Goal: Task Accomplishment & Management: Manage account settings

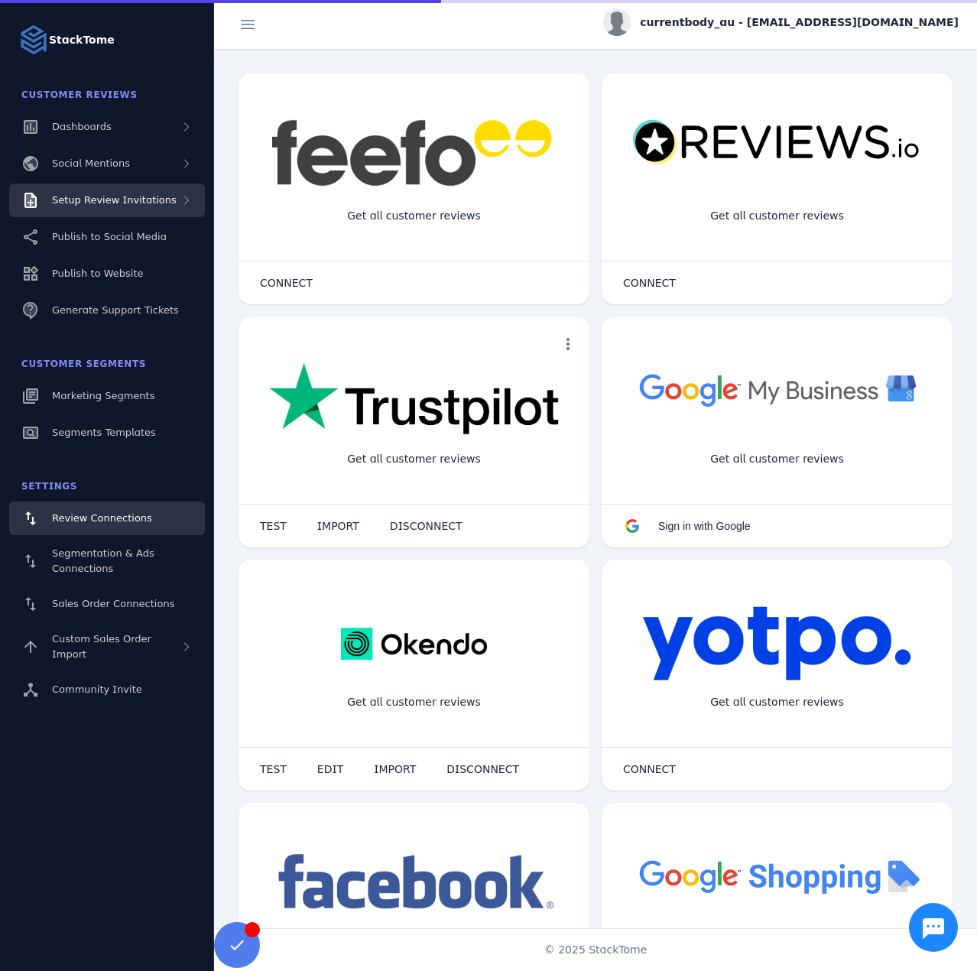
click at [99, 209] on div "Setup Review Invitations" at bounding box center [107, 201] width 196 height 34
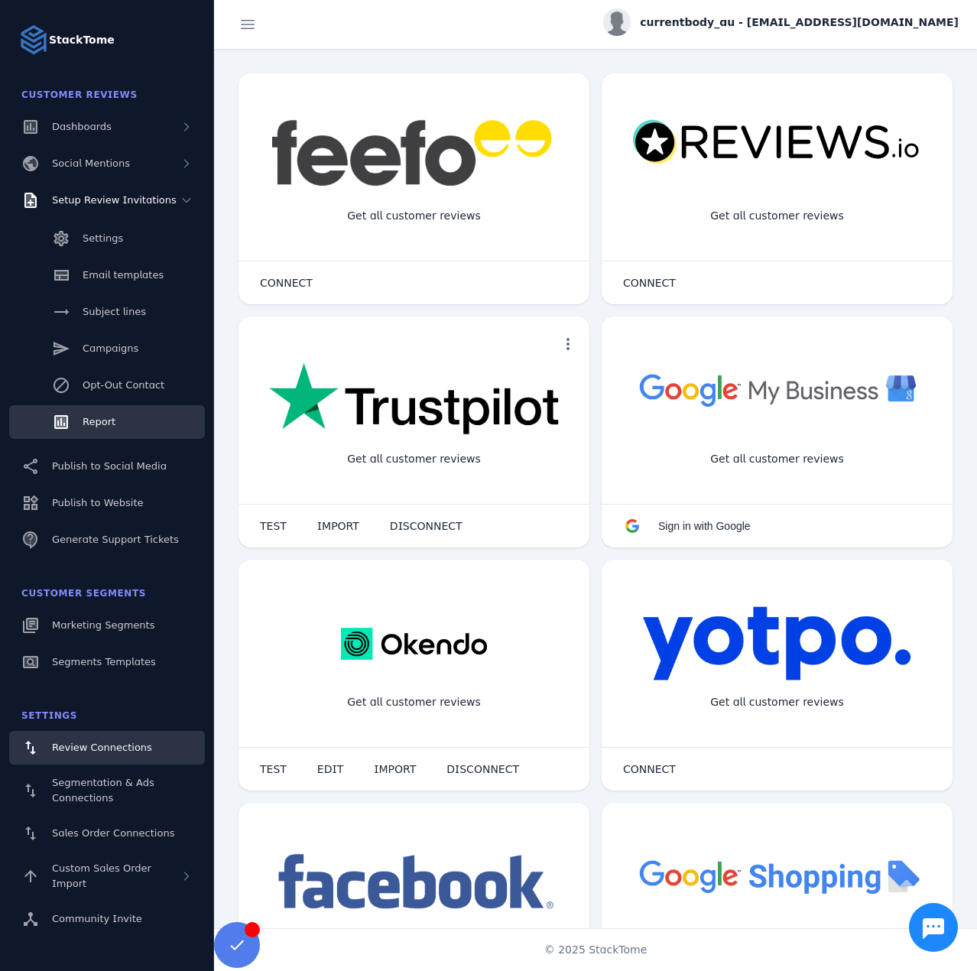
click at [102, 412] on link "Report" at bounding box center [107, 422] width 196 height 34
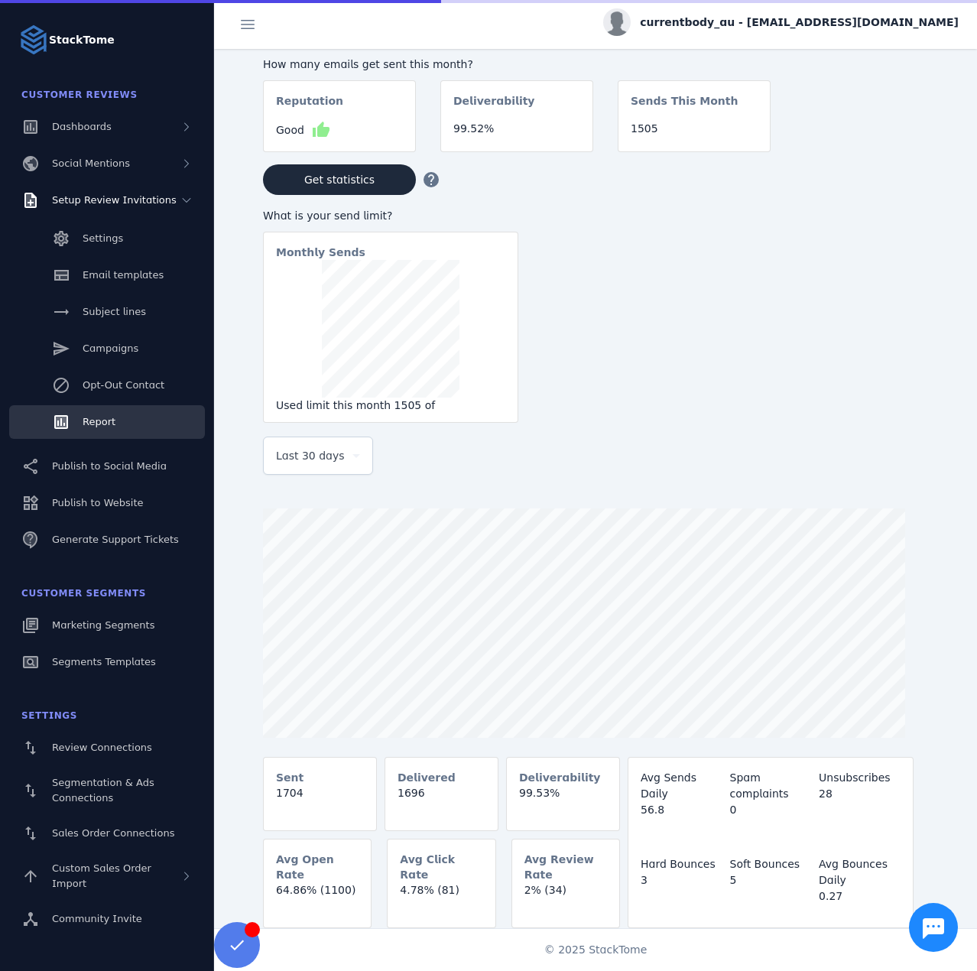
click at [303, 447] on div "Last 30 days" at bounding box center [318, 455] width 84 height 37
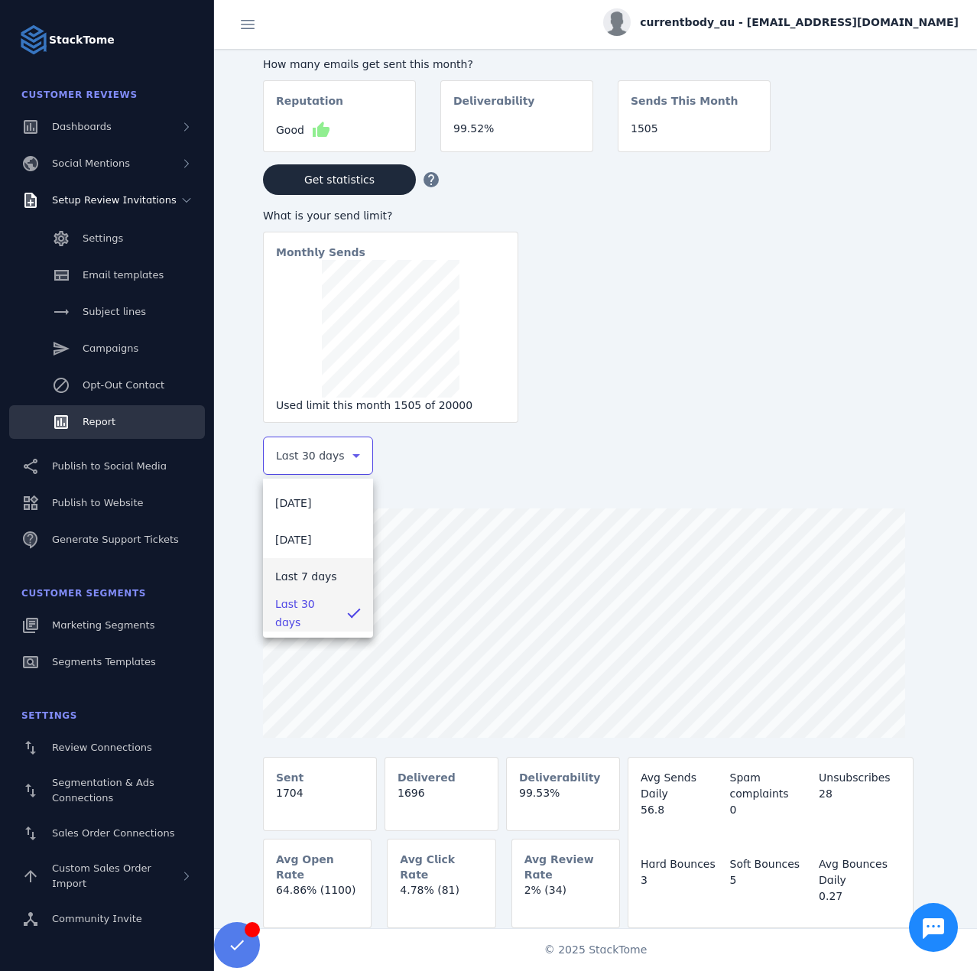
click at [288, 572] on span "Last 7 days" at bounding box center [306, 576] width 62 height 18
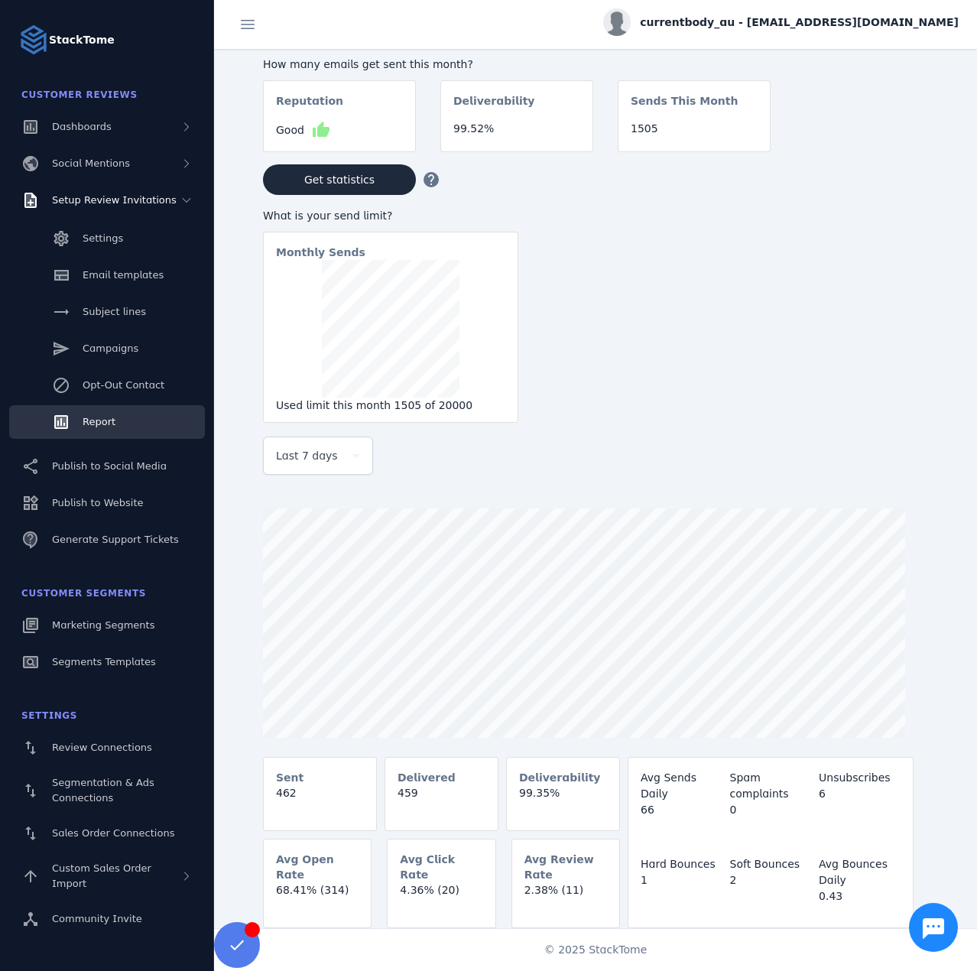
click at [814, 21] on span "currentbody_au - [EMAIL_ADDRESS][DOMAIN_NAME]" at bounding box center [799, 23] width 319 height 16
click at [890, 150] on span "Sign out" at bounding box center [911, 147] width 44 height 18
